Goal: Task Accomplishment & Management: Manage account settings

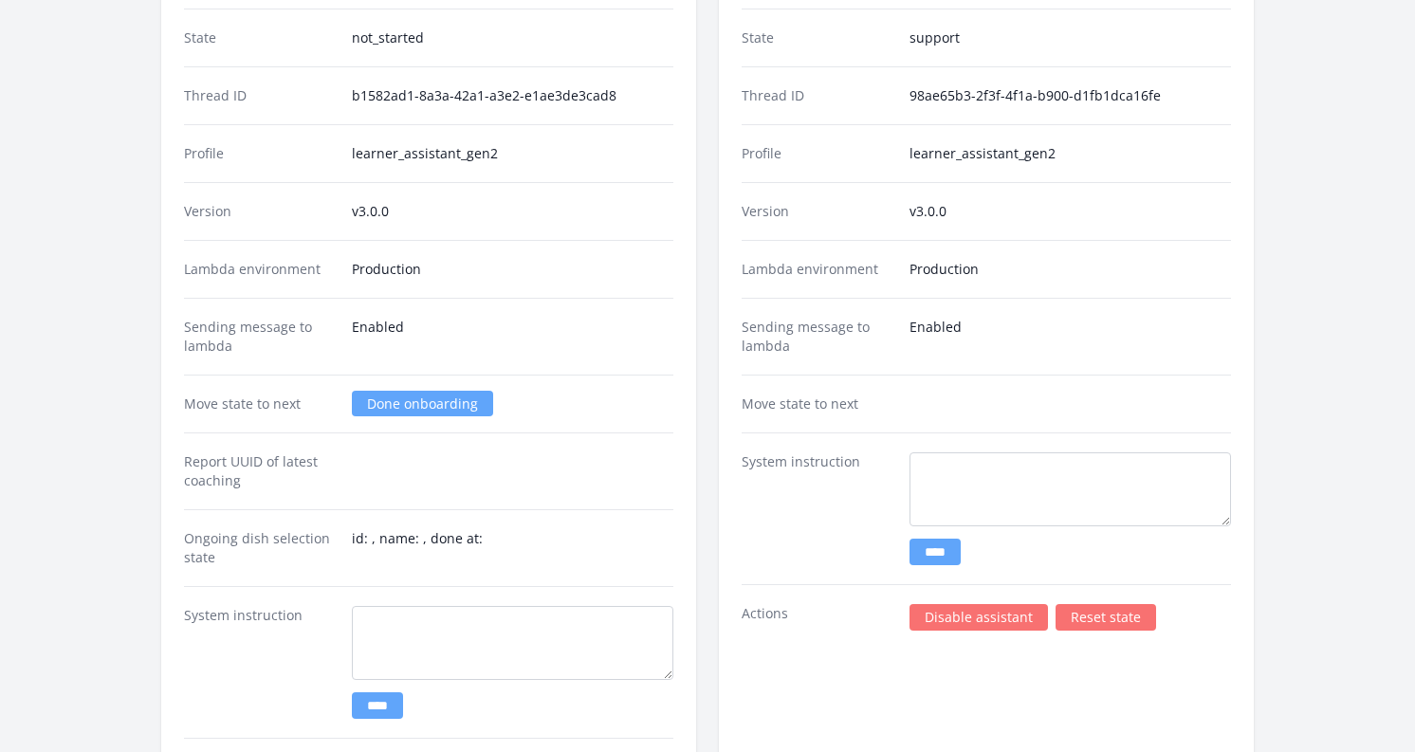
scroll to position [3378, 0]
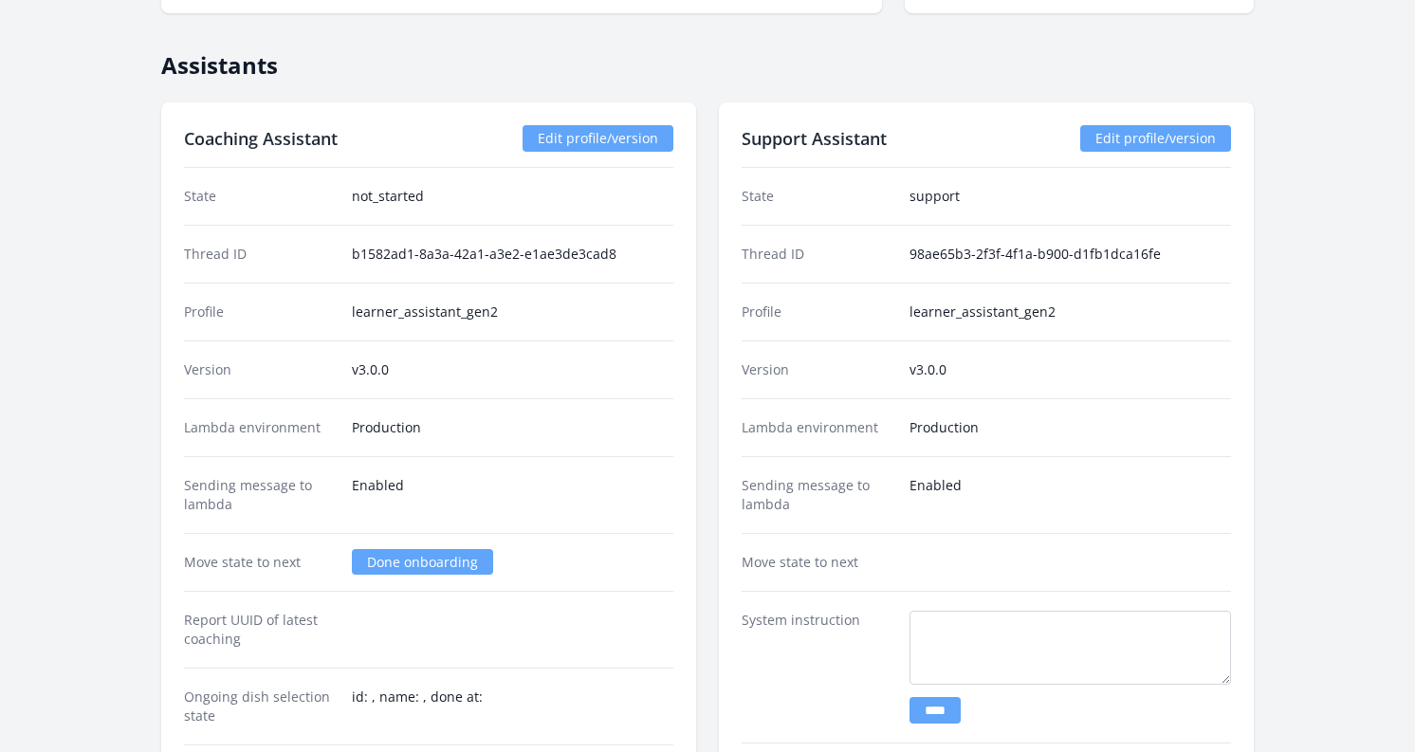
click at [434, 477] on dd "Enabled" at bounding box center [512, 495] width 321 height 38
click at [401, 565] on link "Done onboarding" at bounding box center [422, 562] width 141 height 26
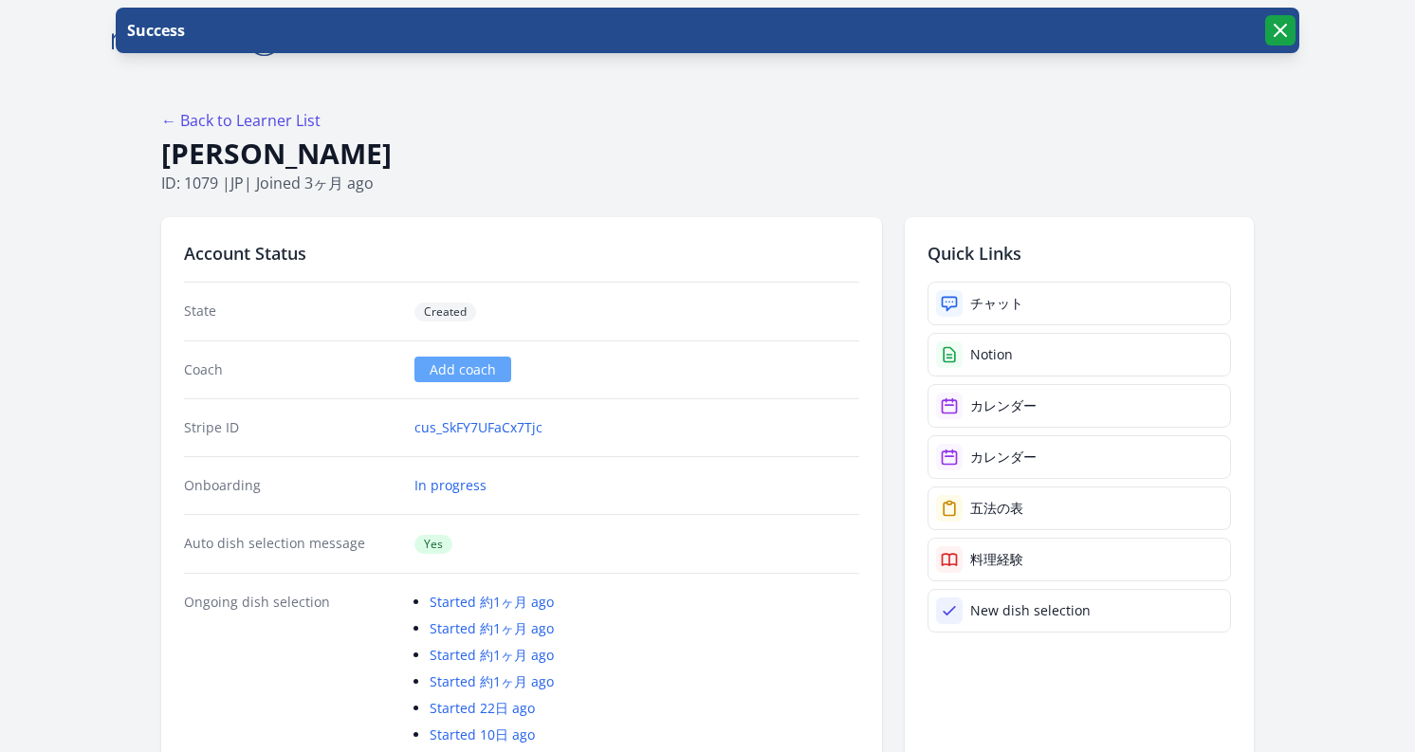
click at [1276, 37] on icon "button" at bounding box center [1280, 30] width 23 height 23
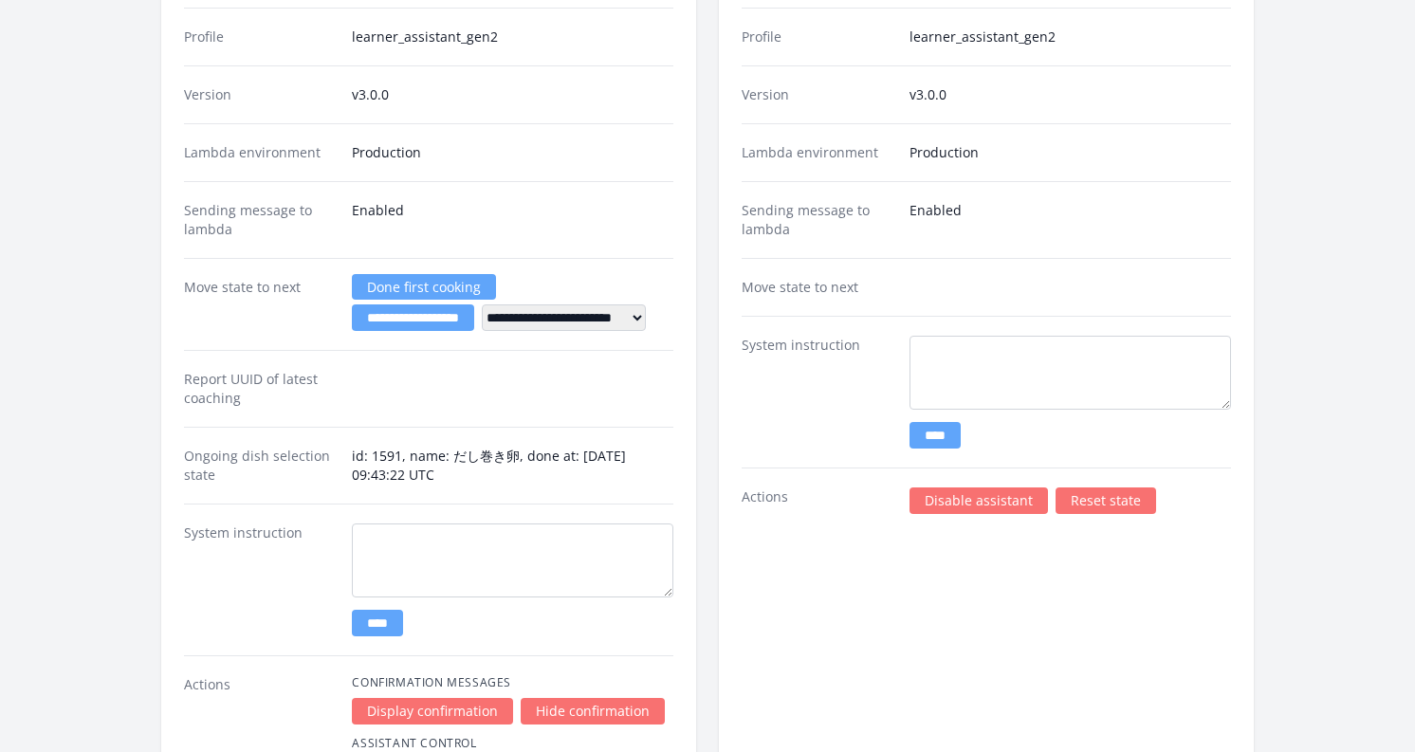
scroll to position [4393, 0]
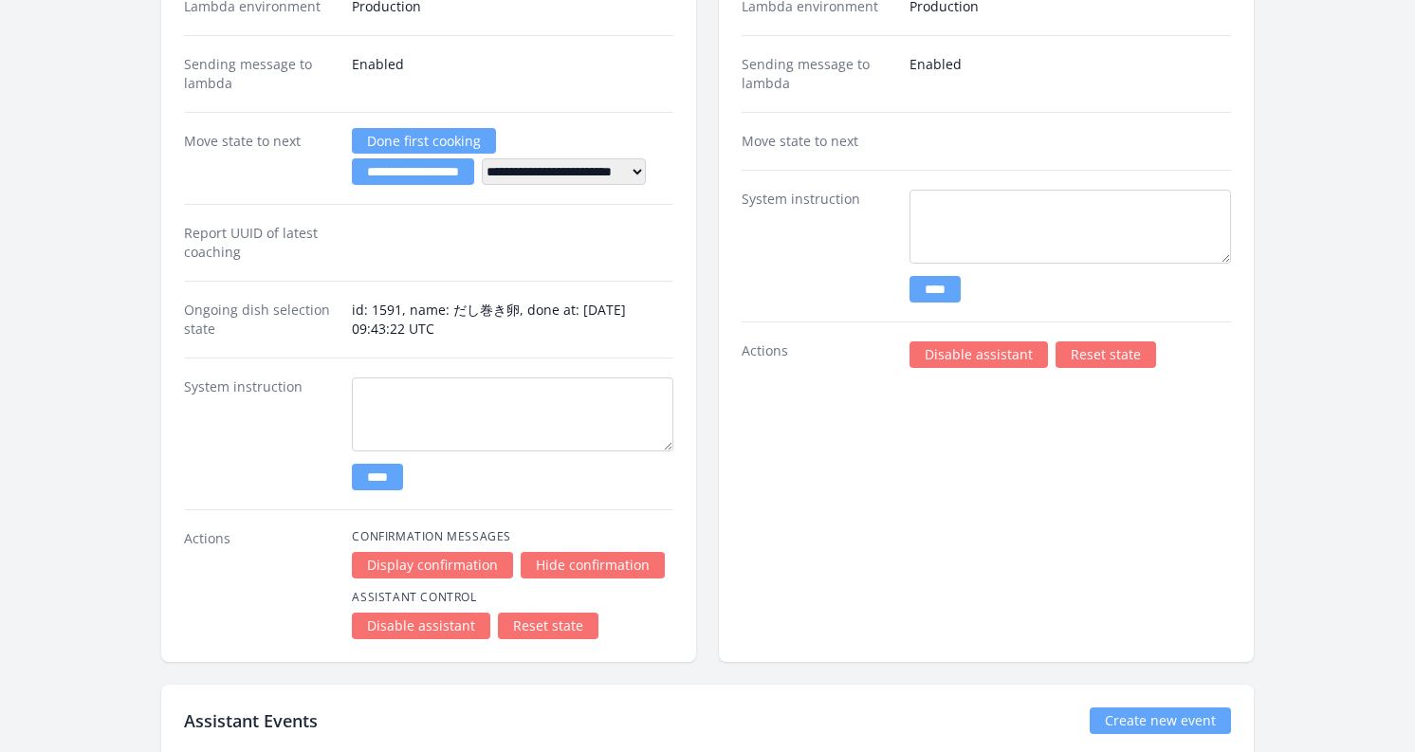
click at [536, 627] on link "Reset state" at bounding box center [548, 626] width 101 height 27
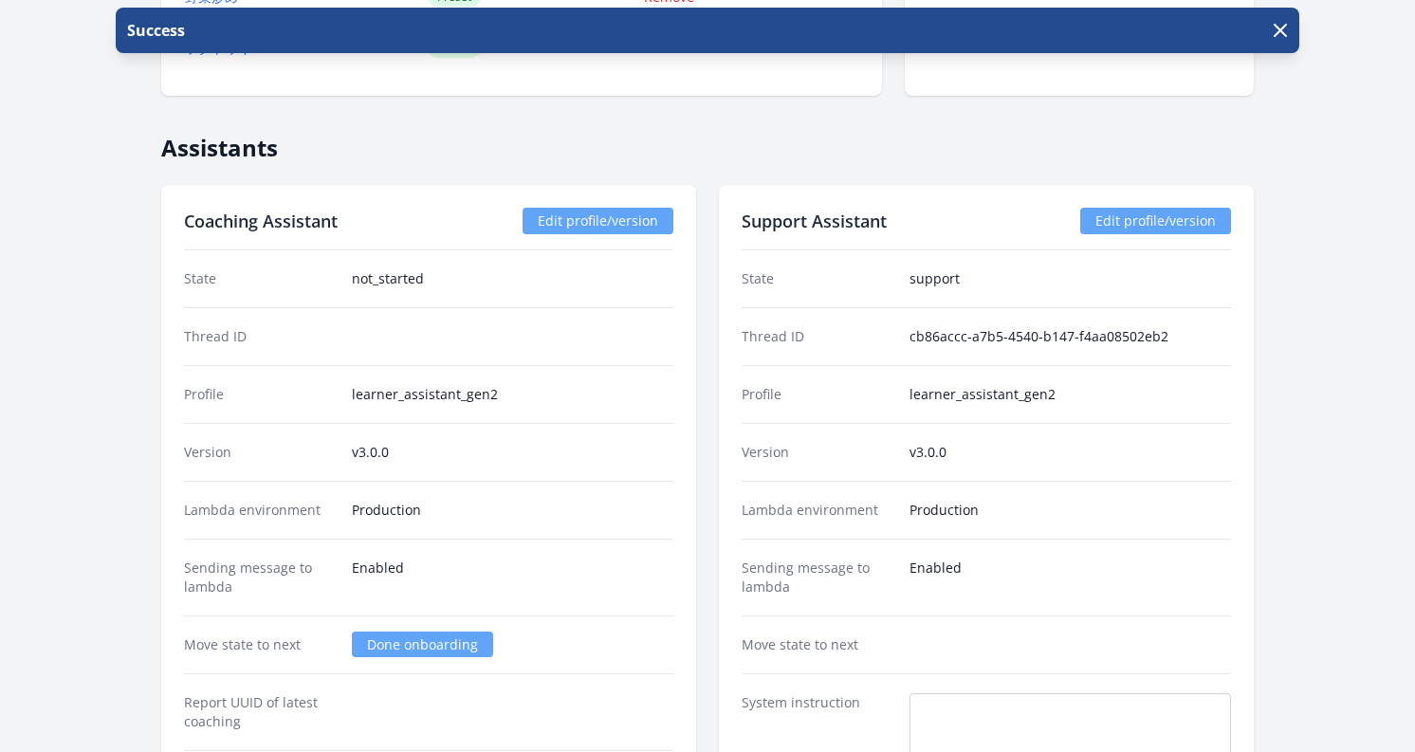
scroll to position [4021, 0]
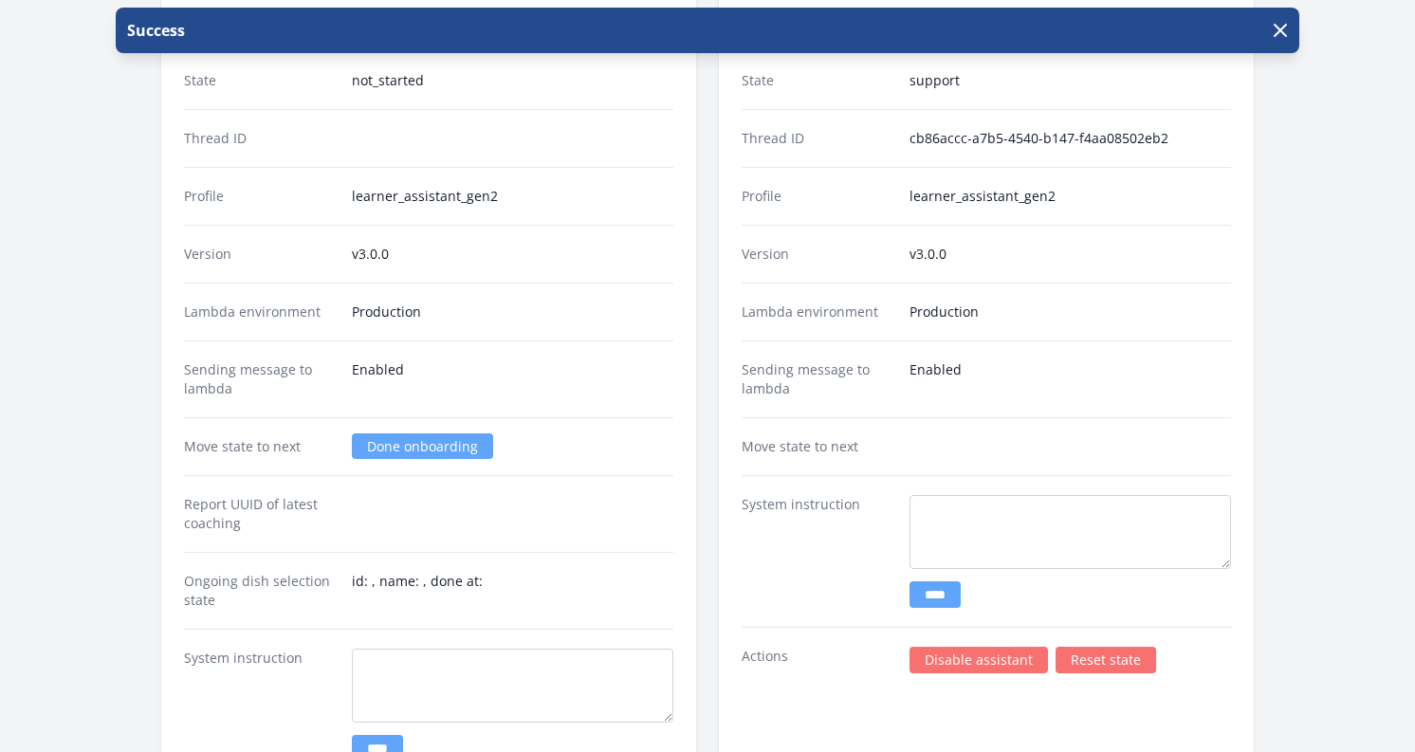
click at [531, 370] on dd "Enabled" at bounding box center [512, 379] width 321 height 38
click at [405, 450] on link "Done onboarding" at bounding box center [422, 446] width 141 height 26
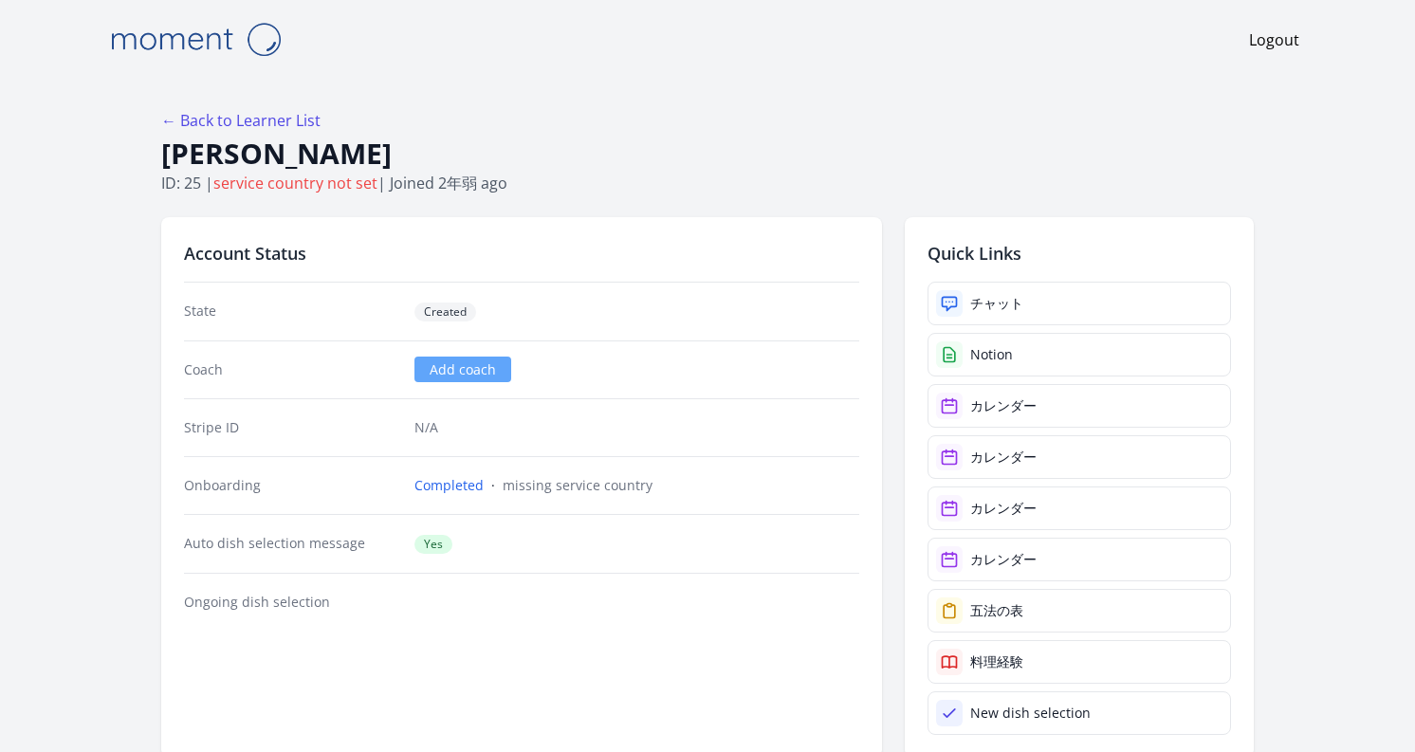
scroll to position [4021, 0]
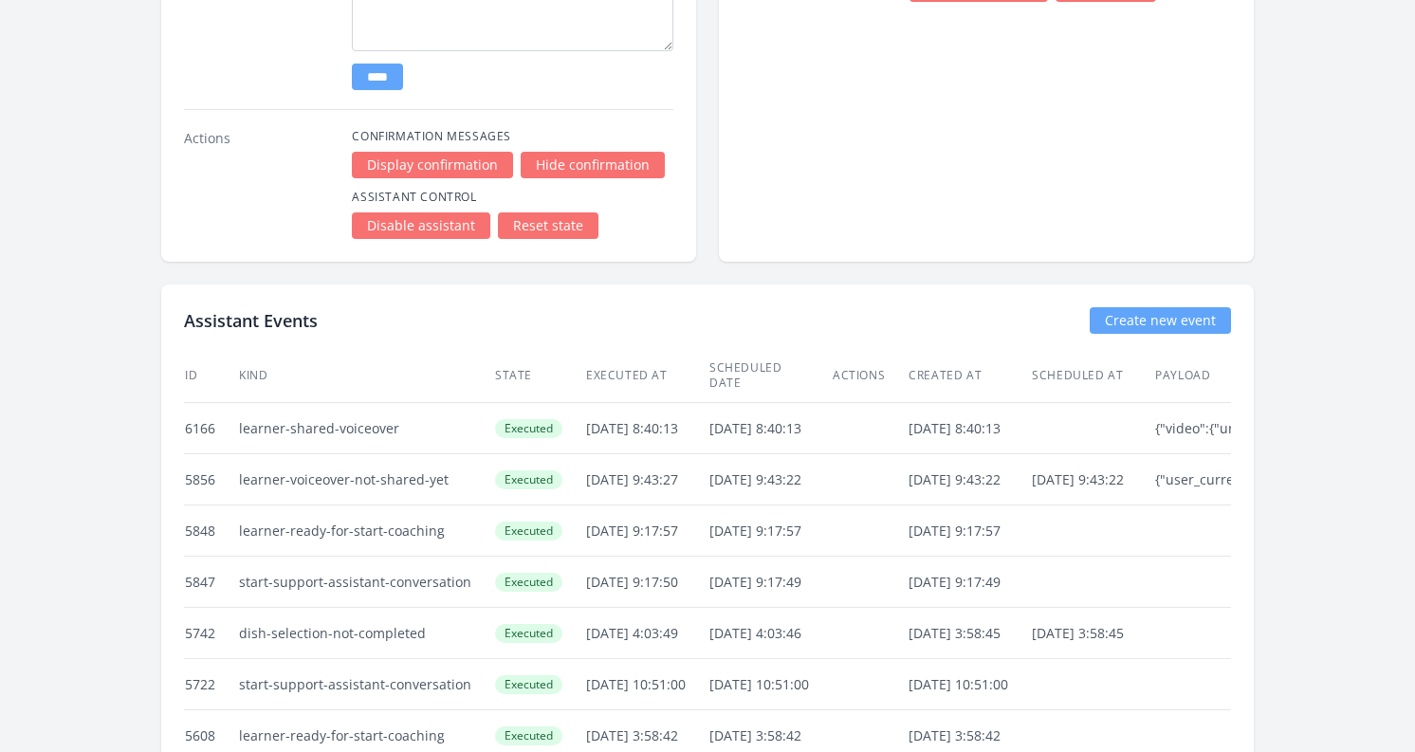
scroll to position [4590, 0]
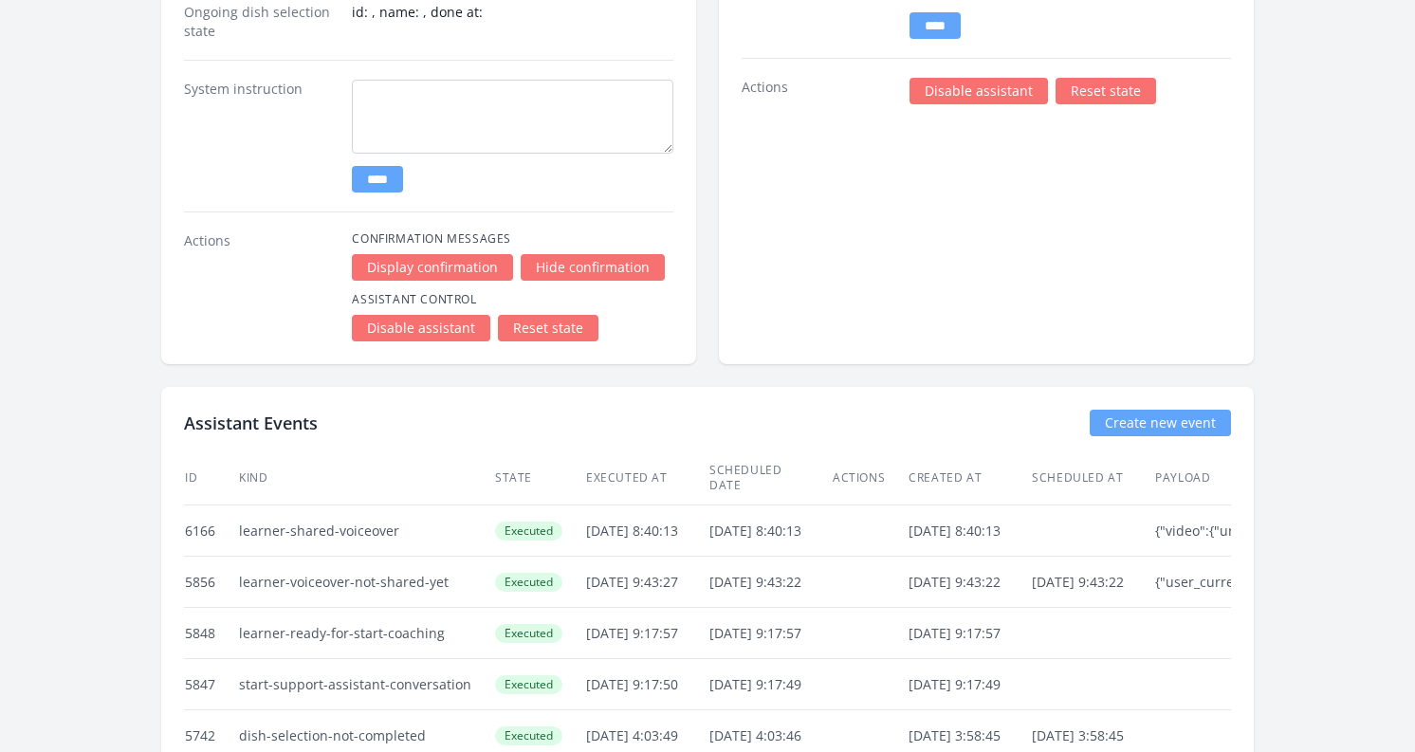
click at [546, 329] on link "Reset state" at bounding box center [548, 328] width 101 height 27
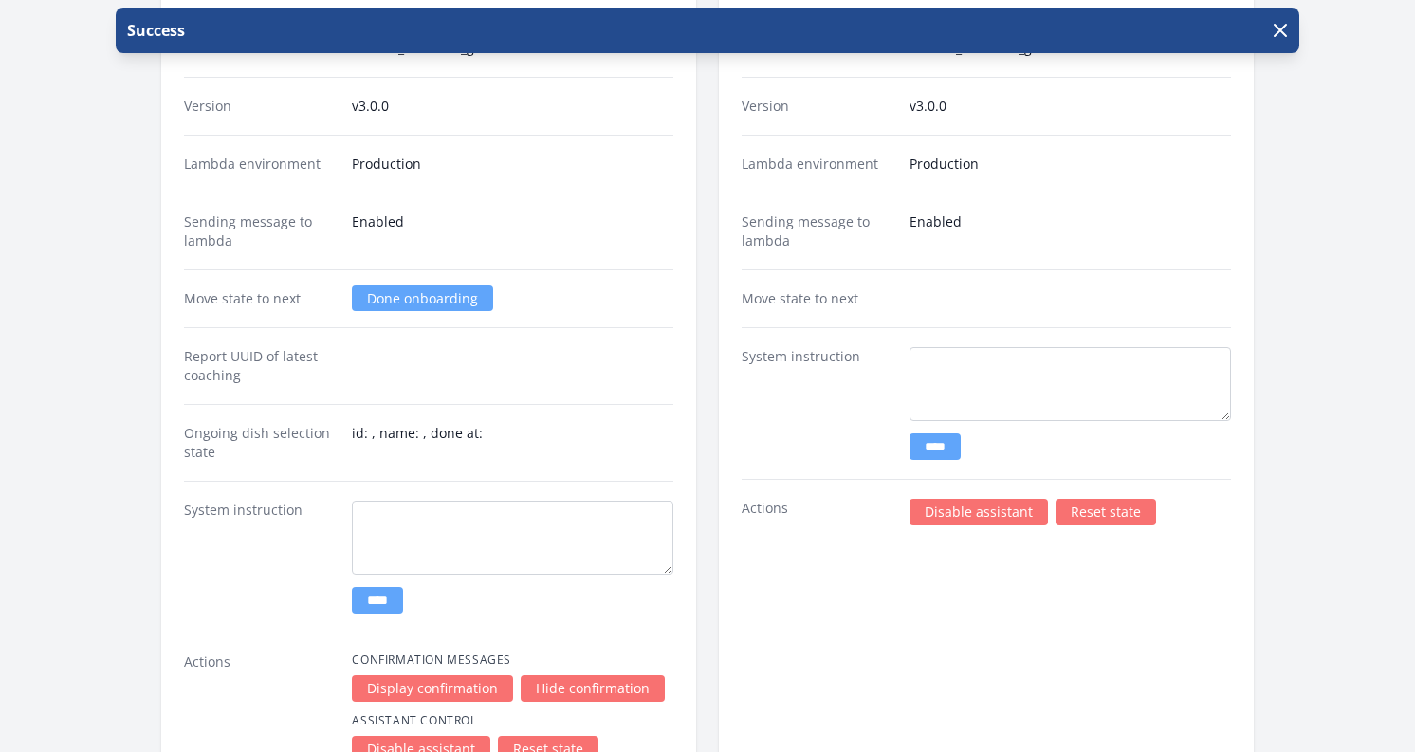
scroll to position [4166, 0]
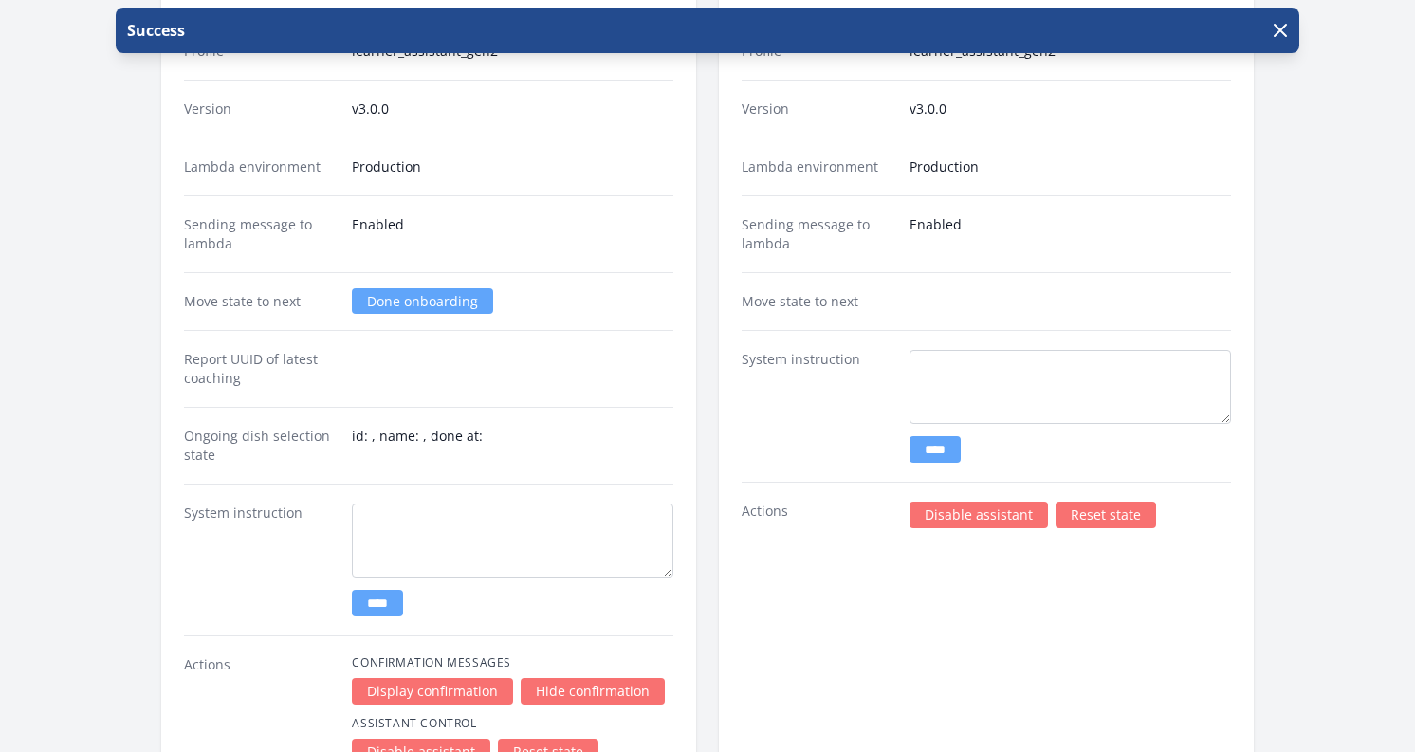
click at [587, 226] on dd "Enabled" at bounding box center [512, 234] width 321 height 38
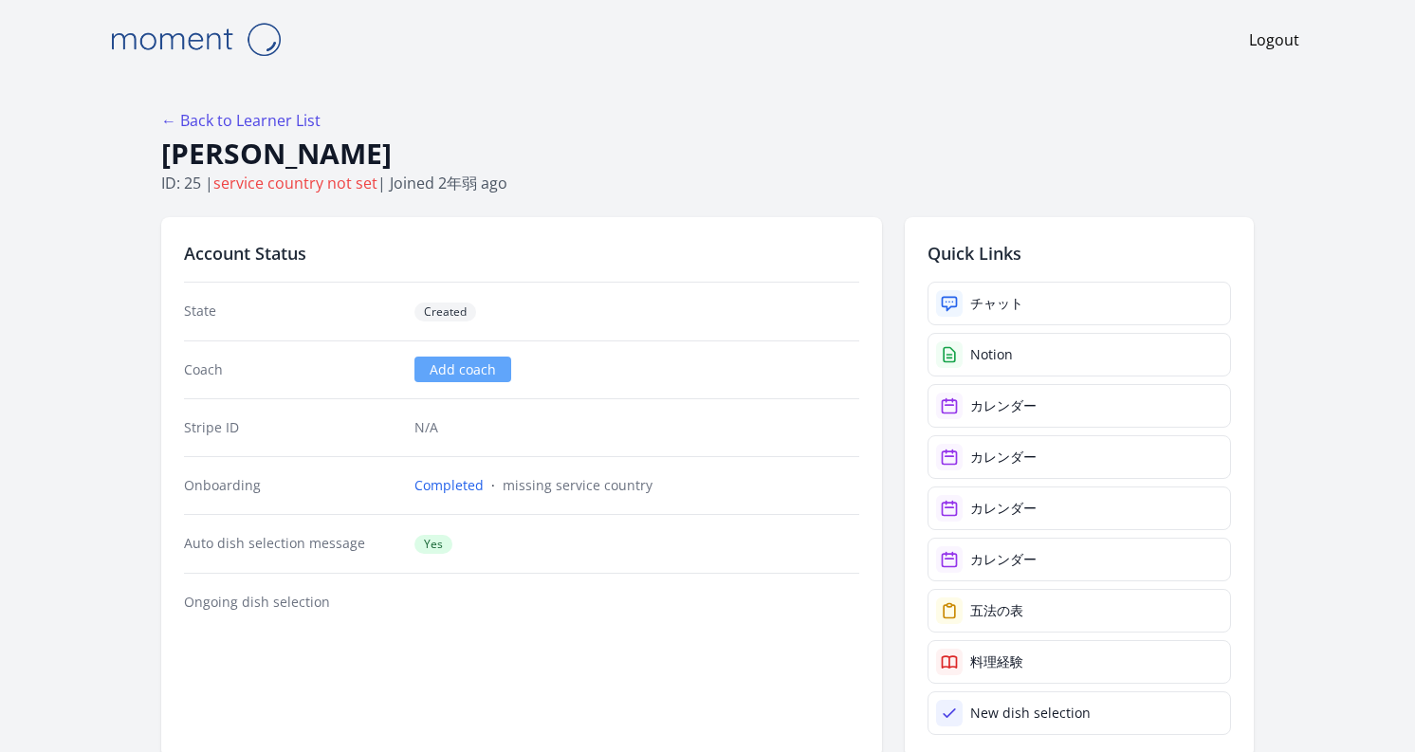
scroll to position [4166, 0]
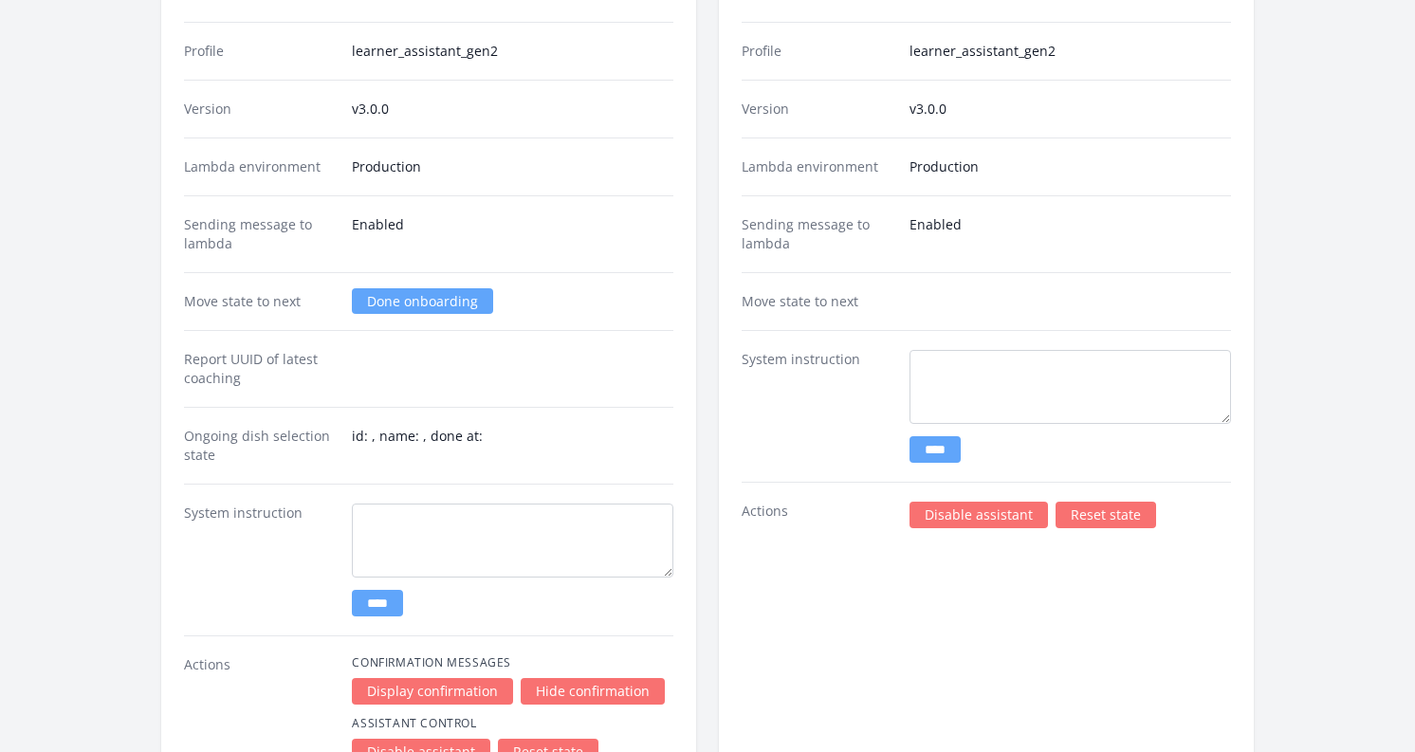
click at [415, 307] on link "Done onboarding" at bounding box center [422, 301] width 141 height 26
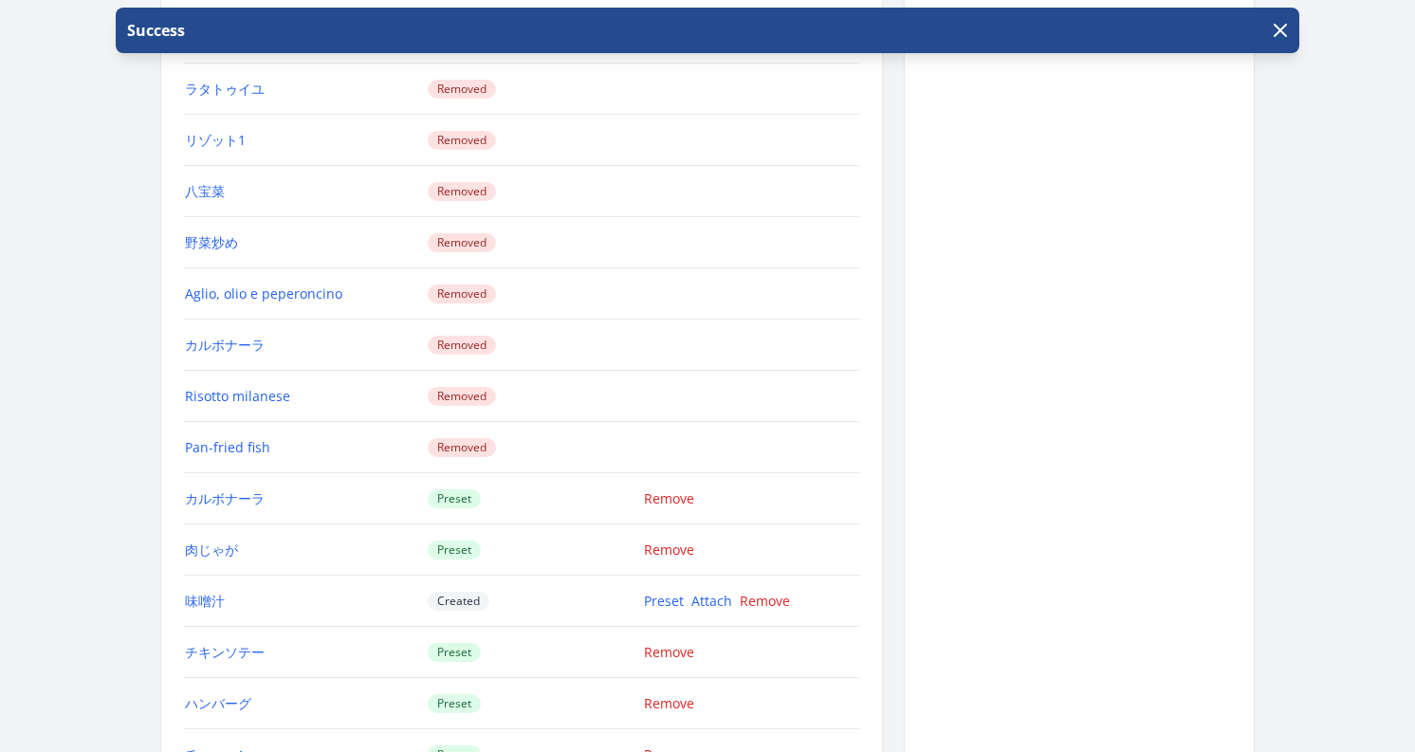
scroll to position [1790, 0]
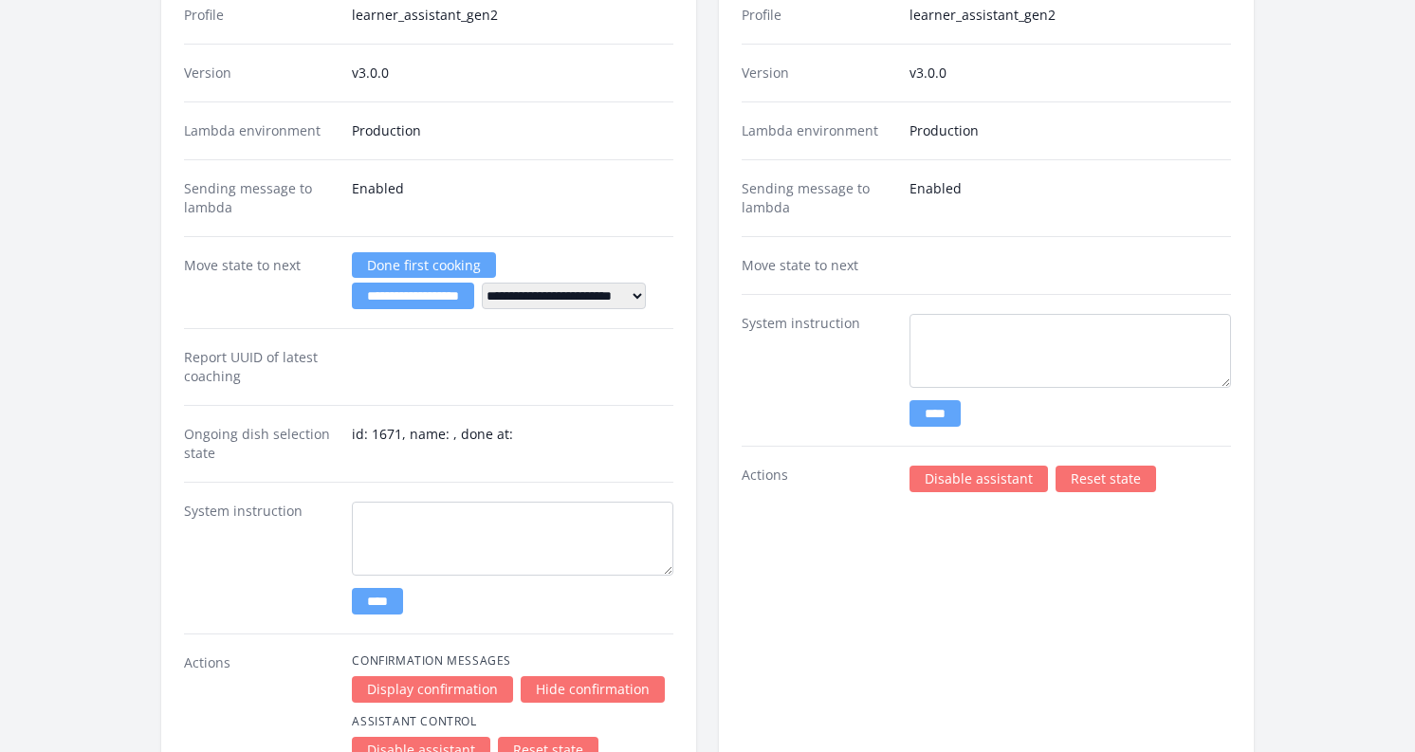
scroll to position [3902, 0]
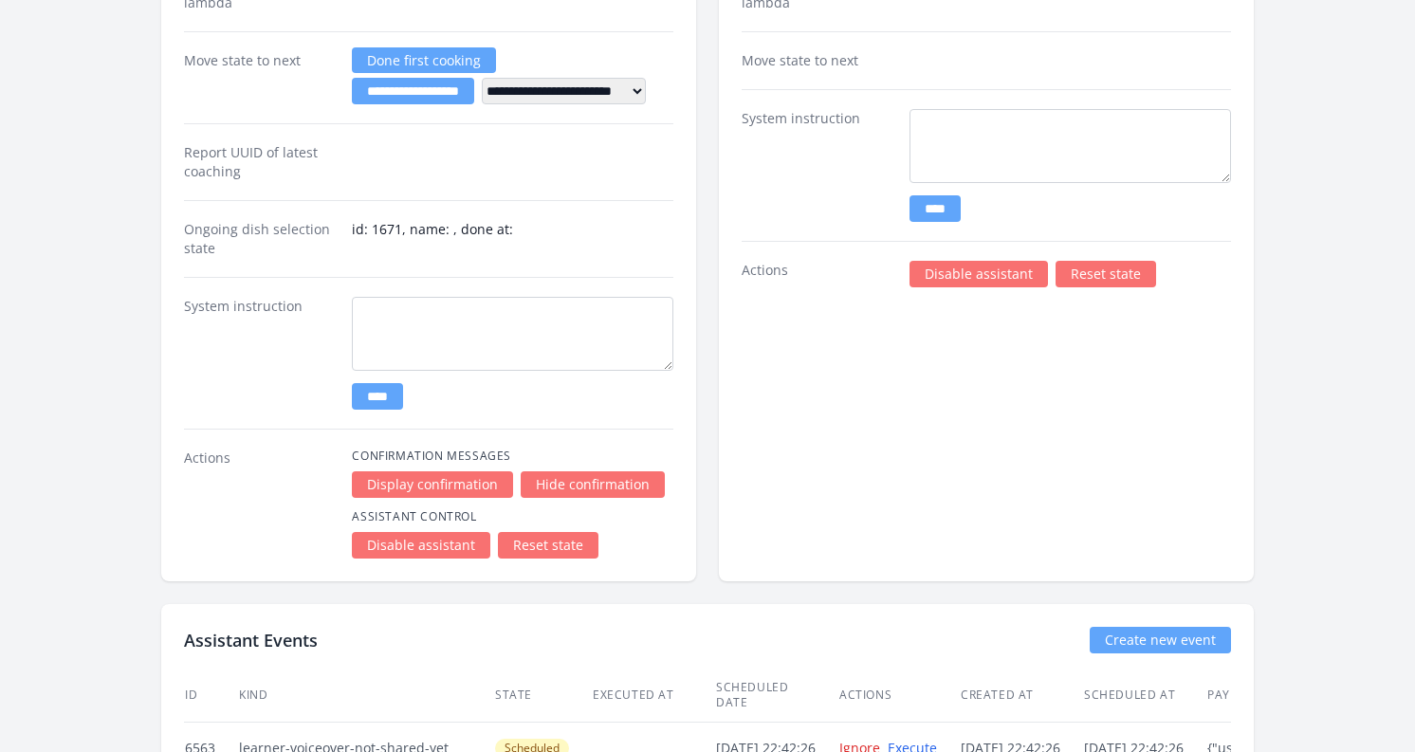
click at [529, 554] on link "Reset state" at bounding box center [548, 545] width 101 height 27
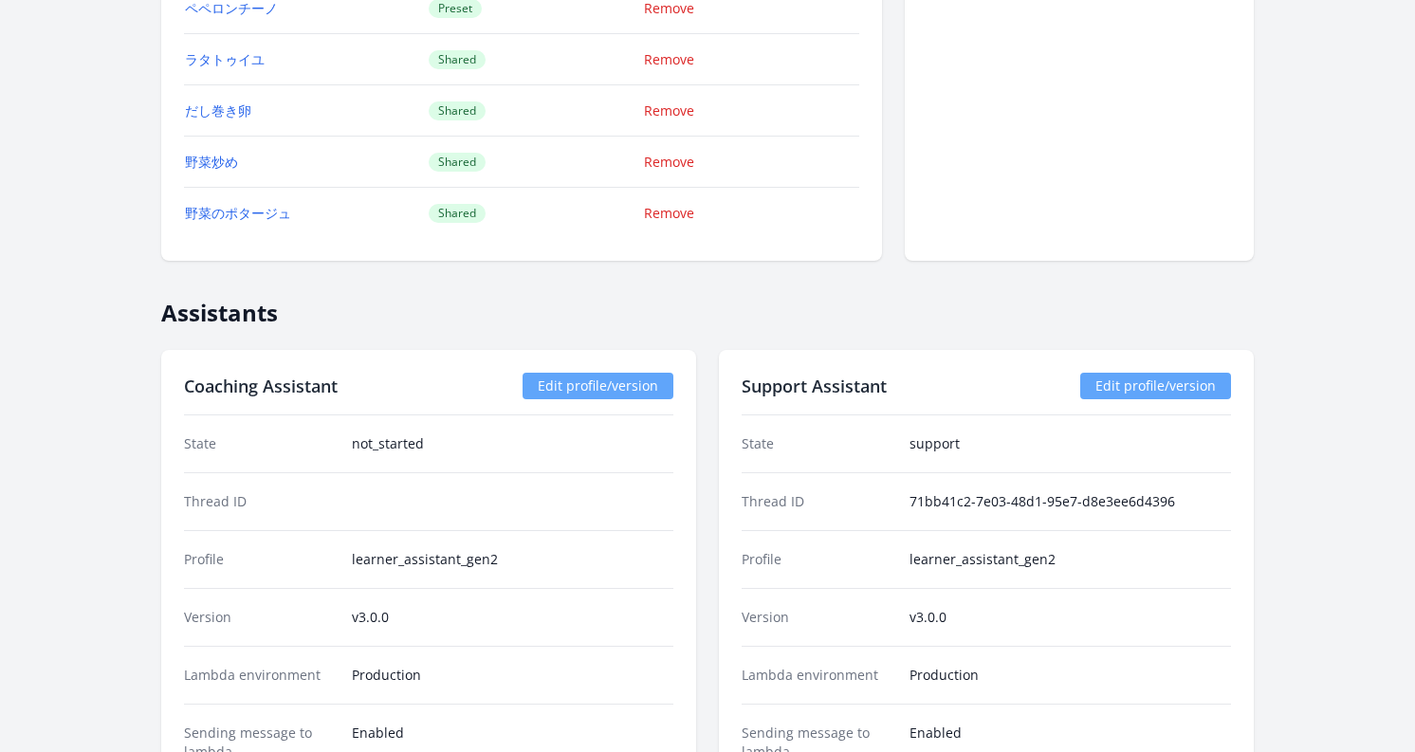
scroll to position [3577, 0]
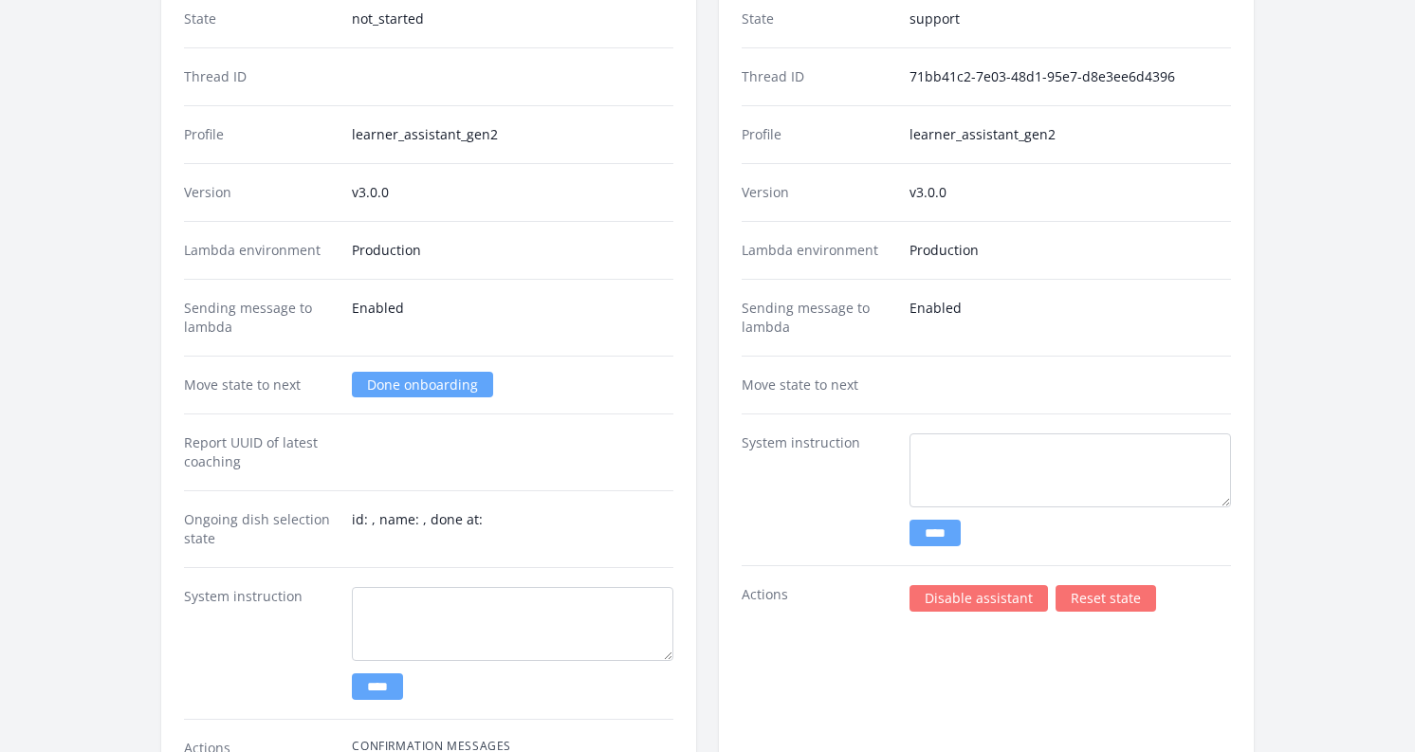
click at [404, 424] on div "Report UUID of latest coaching" at bounding box center [428, 451] width 489 height 77
click at [404, 391] on link "Done onboarding" at bounding box center [422, 385] width 141 height 26
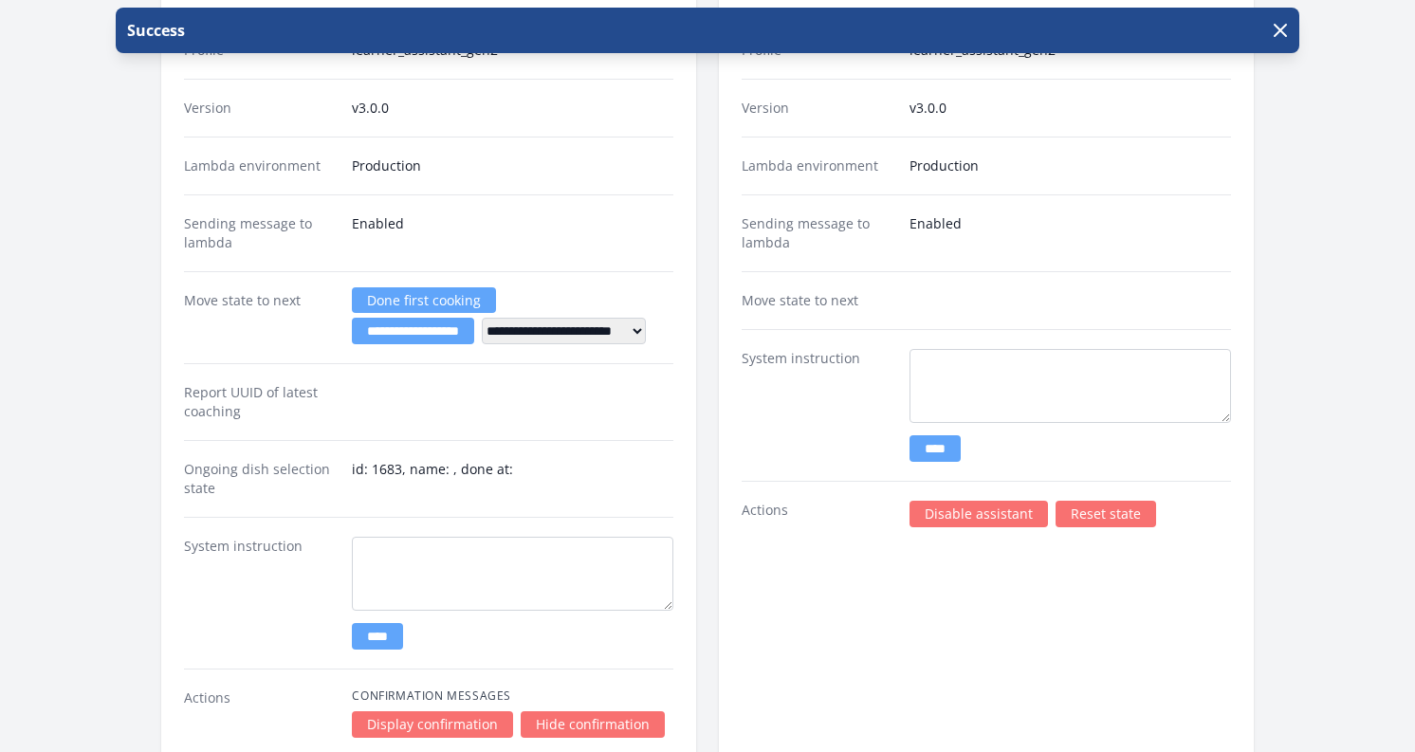
scroll to position [3642, 0]
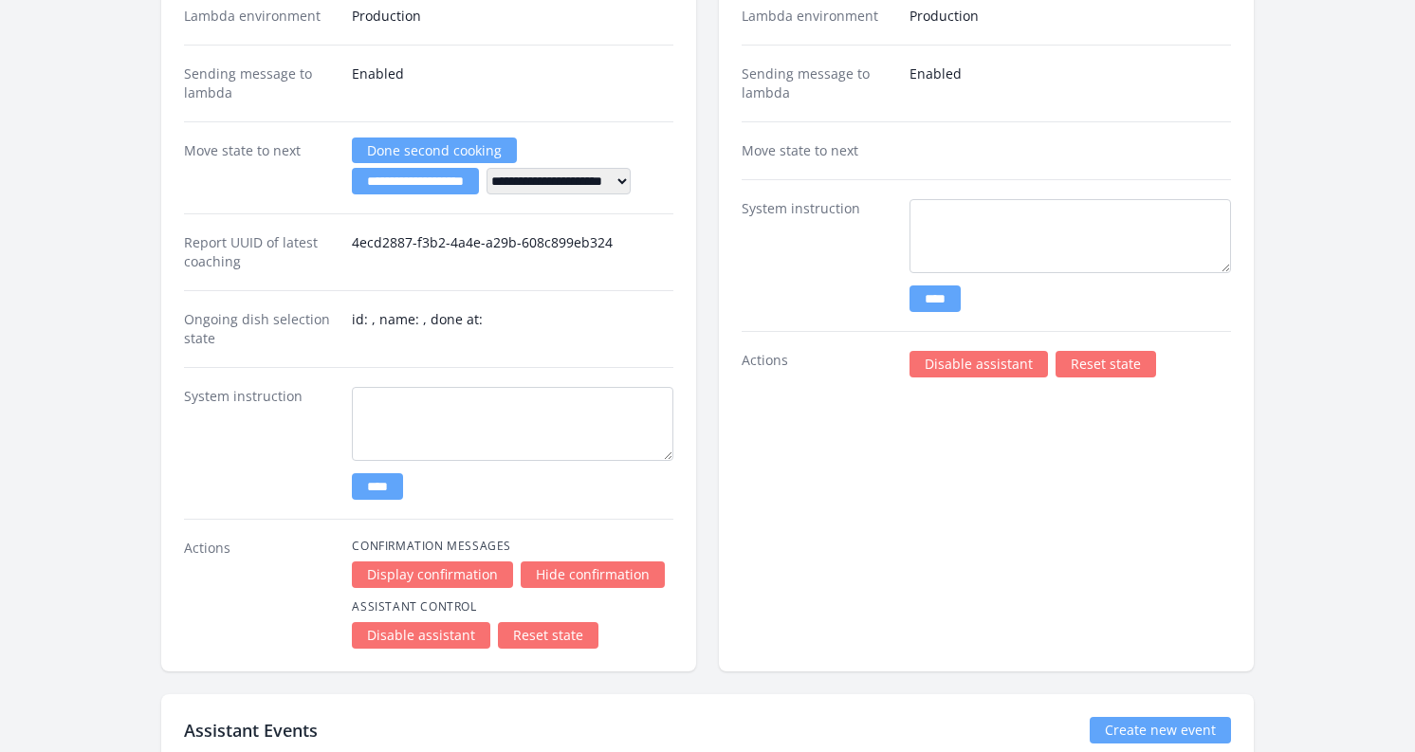
scroll to position [3661, 0]
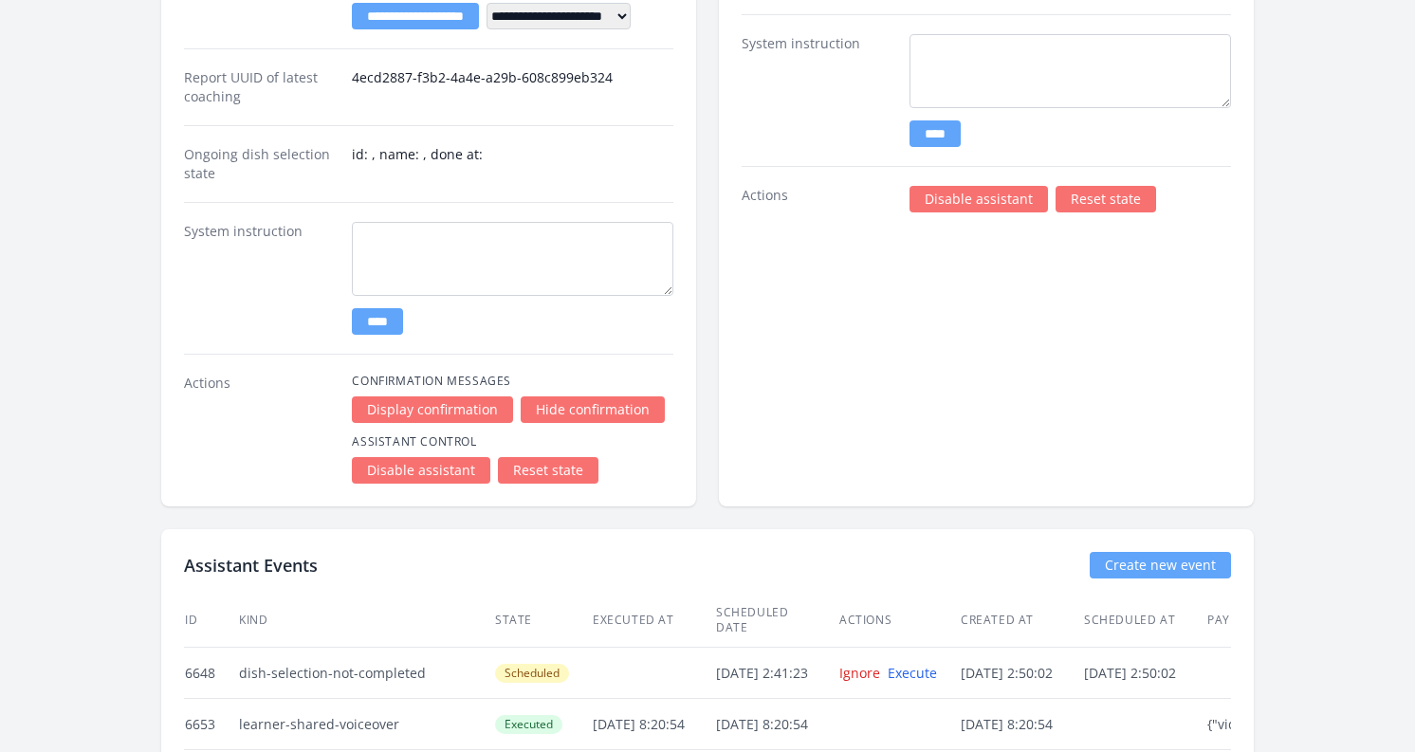
click at [558, 472] on link "Reset state" at bounding box center [548, 470] width 101 height 27
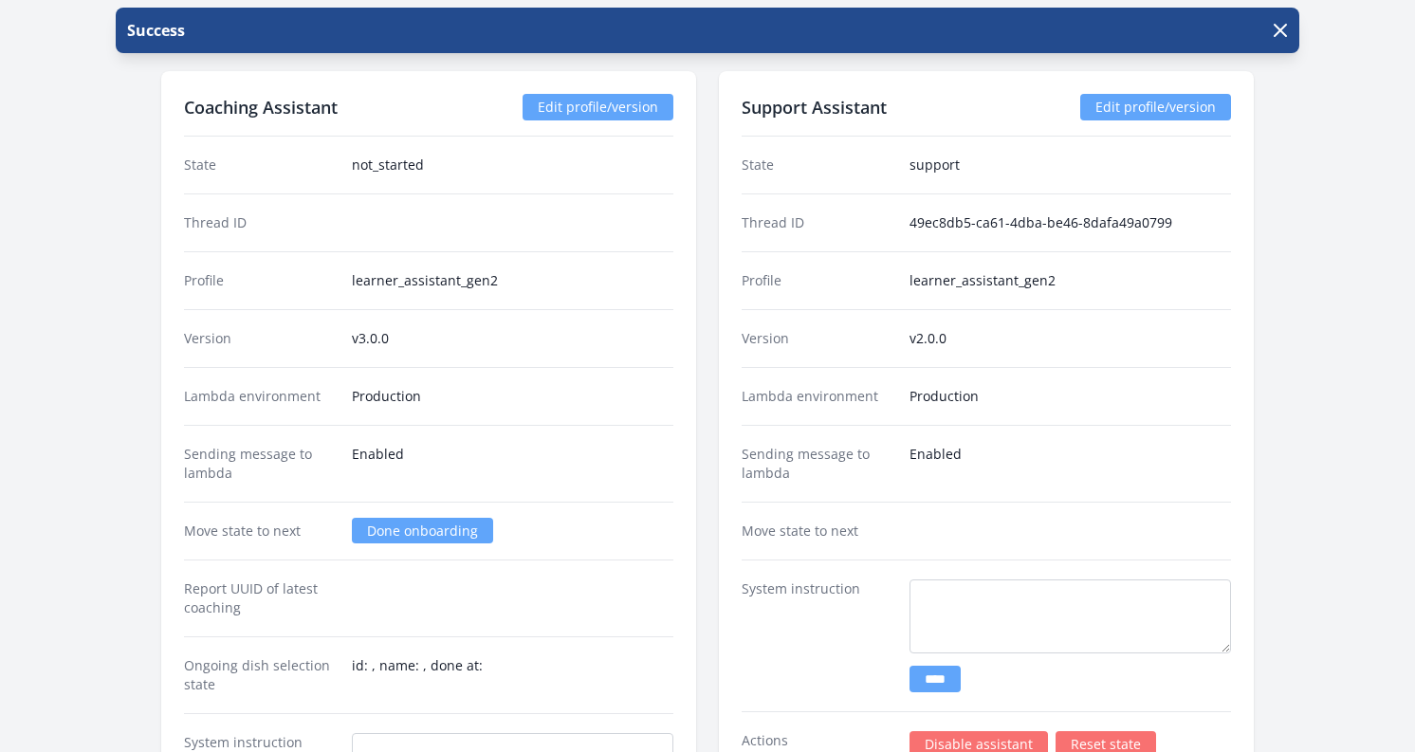
scroll to position [3056, 0]
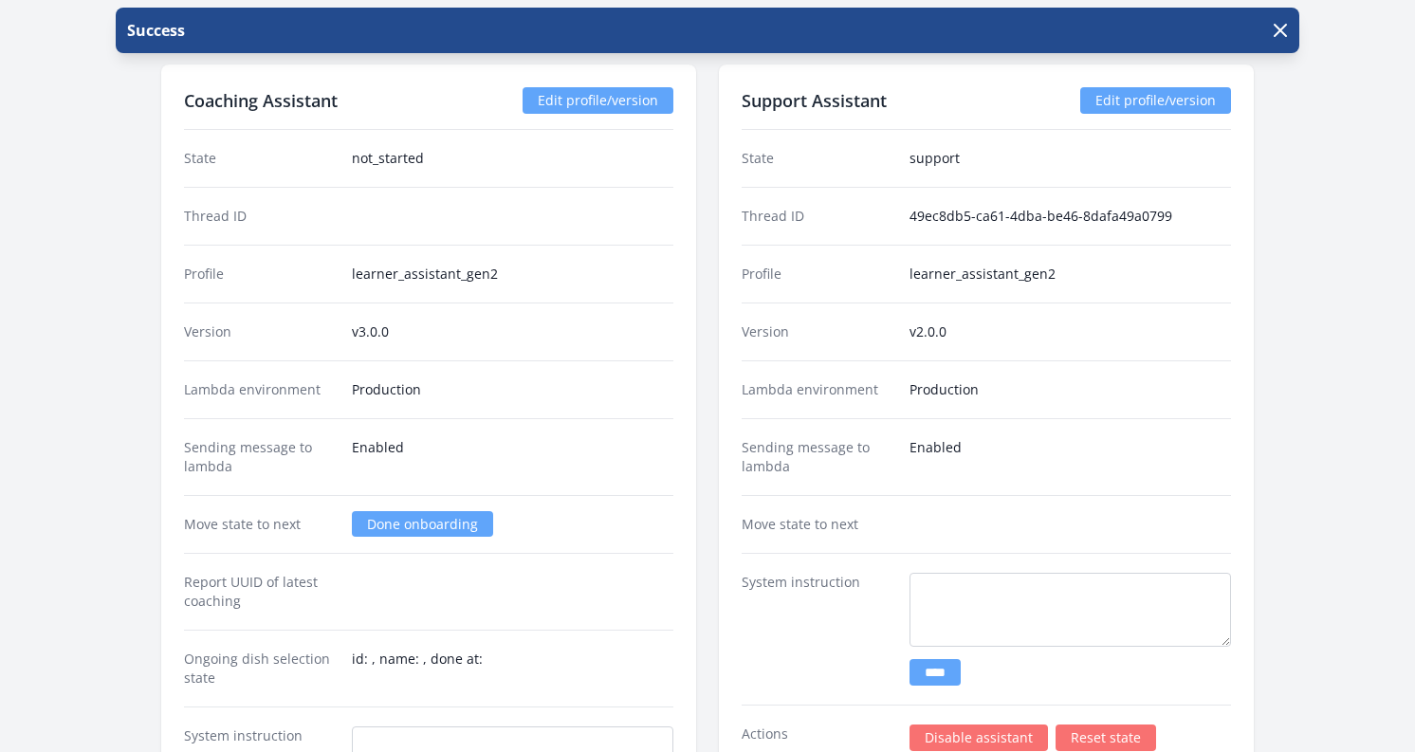
click at [598, 416] on div "Lambda environment Production" at bounding box center [428, 389] width 489 height 58
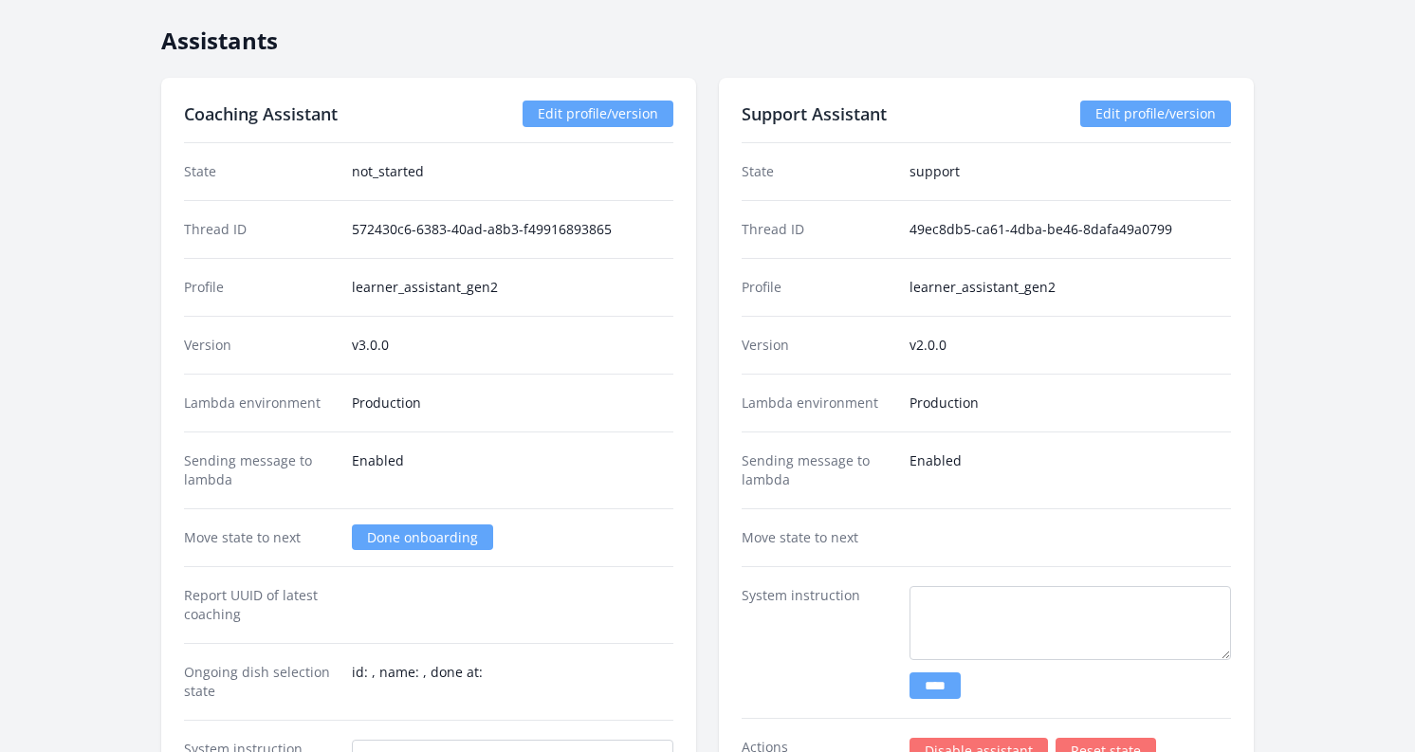
scroll to position [3136, 0]
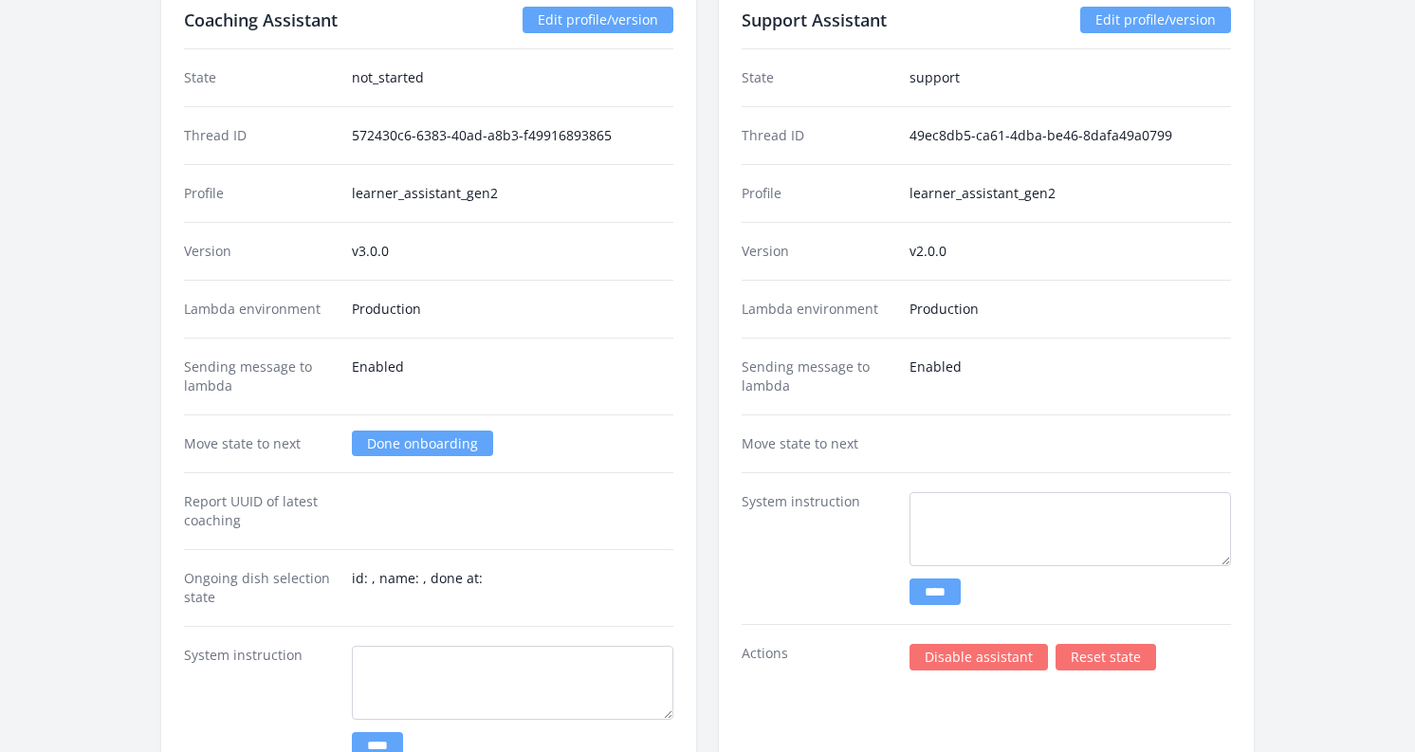
click at [408, 444] on link "Done onboarding" at bounding box center [422, 443] width 141 height 26
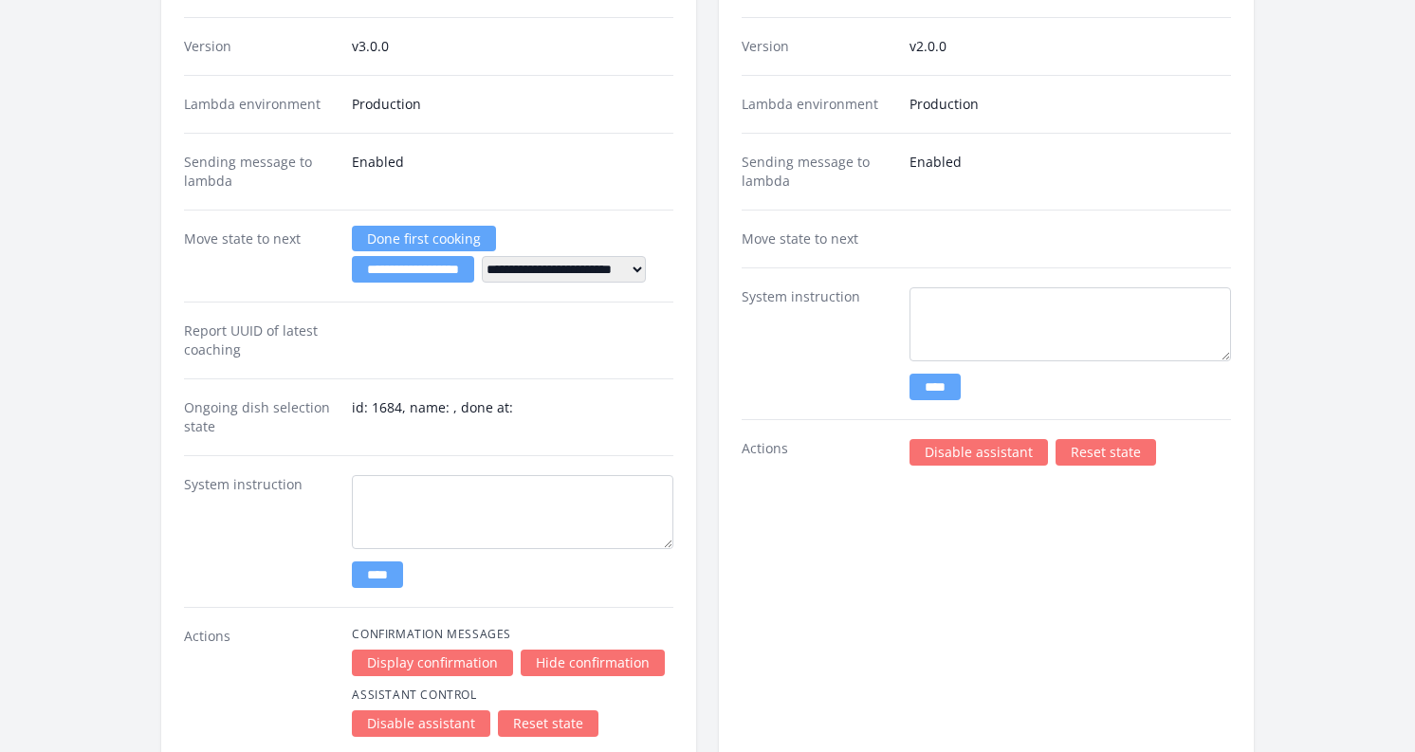
scroll to position [3340, 0]
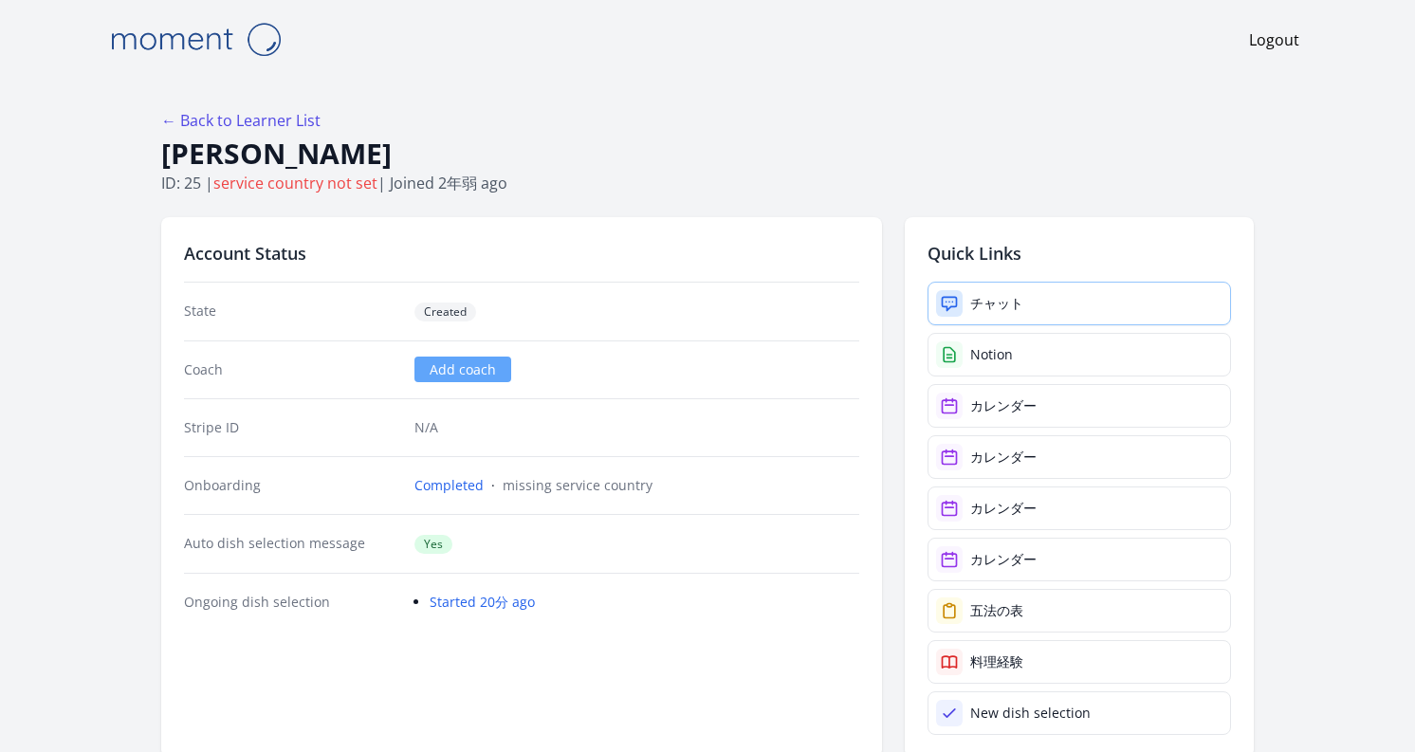
click at [1014, 301] on div "チャット" at bounding box center [996, 303] width 53 height 19
